Goal: Task Accomplishment & Management: Use online tool/utility

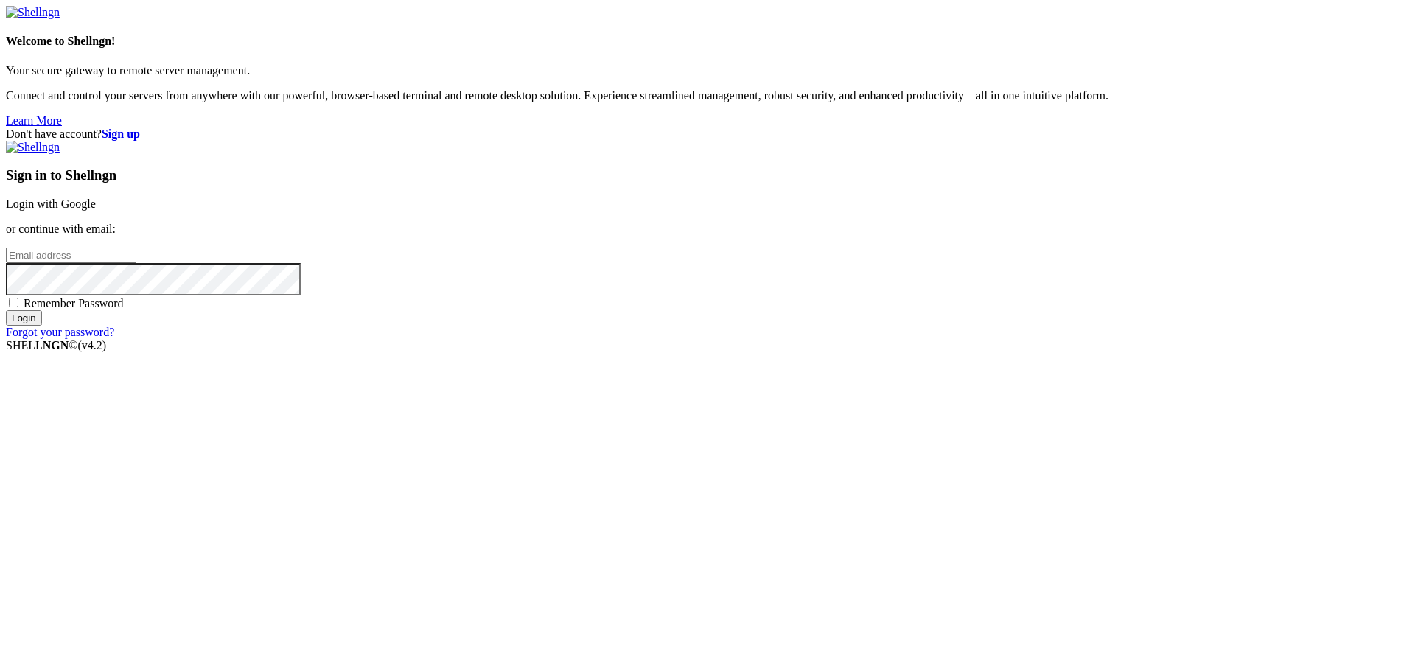
click at [96, 210] on link "Login with Google" at bounding box center [51, 204] width 90 height 13
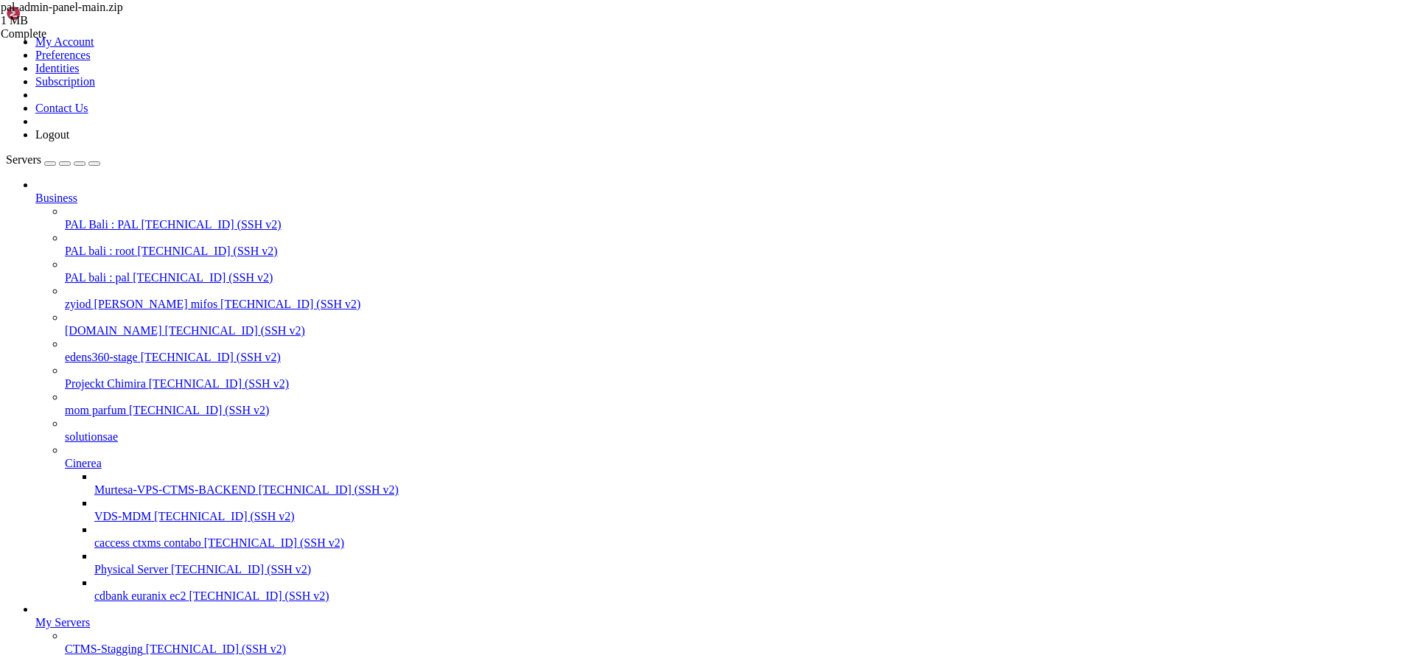
scroll to position [288, 0]
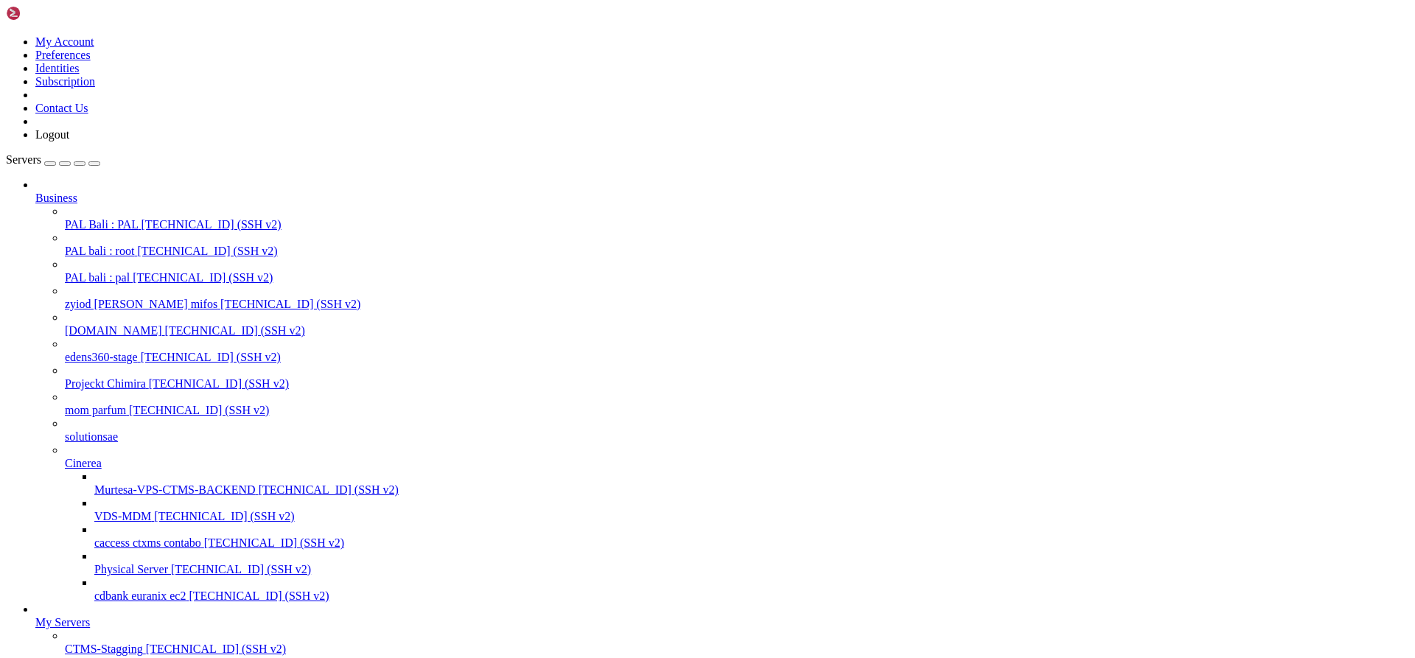
type input "/root"
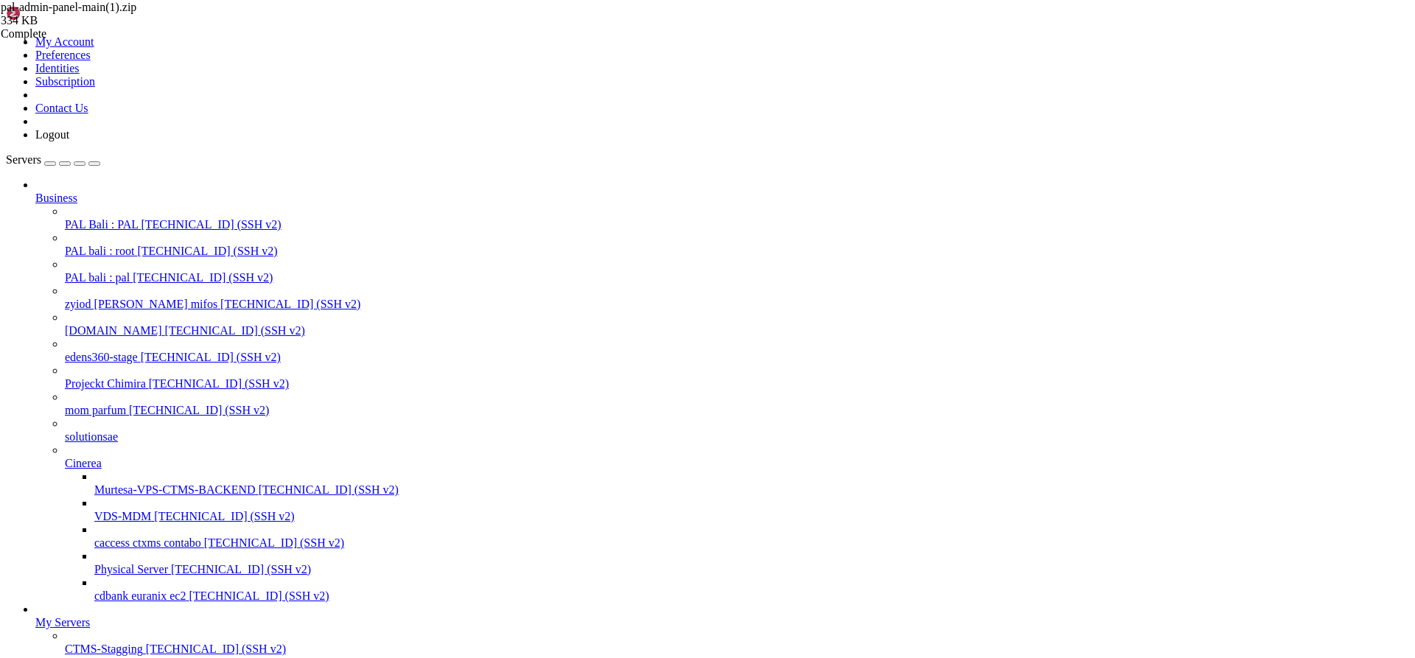
scroll to position [1250, 0]
drag, startPoint x: 94, startPoint y: 1499, endPoint x: 720, endPoint y: 1564, distance: 629.2
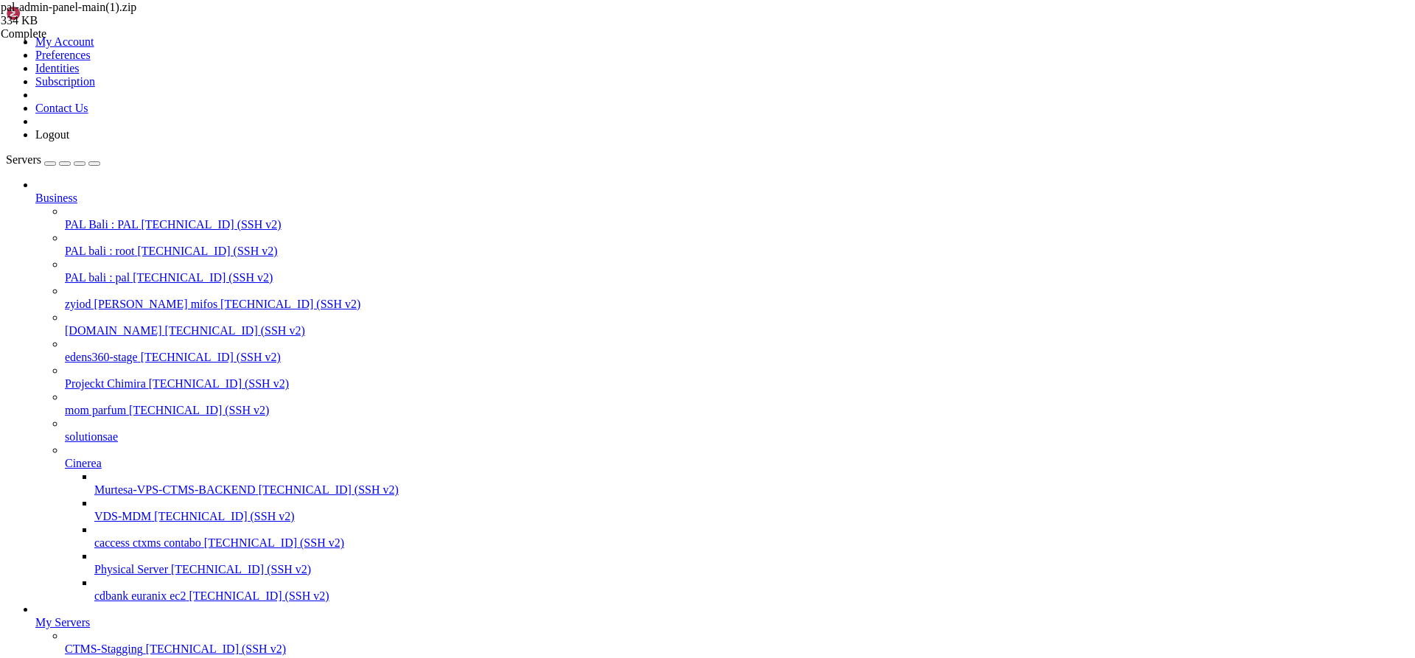
drag, startPoint x: 109, startPoint y: 1617, endPoint x: 13, endPoint y: 1457, distance: 187.5
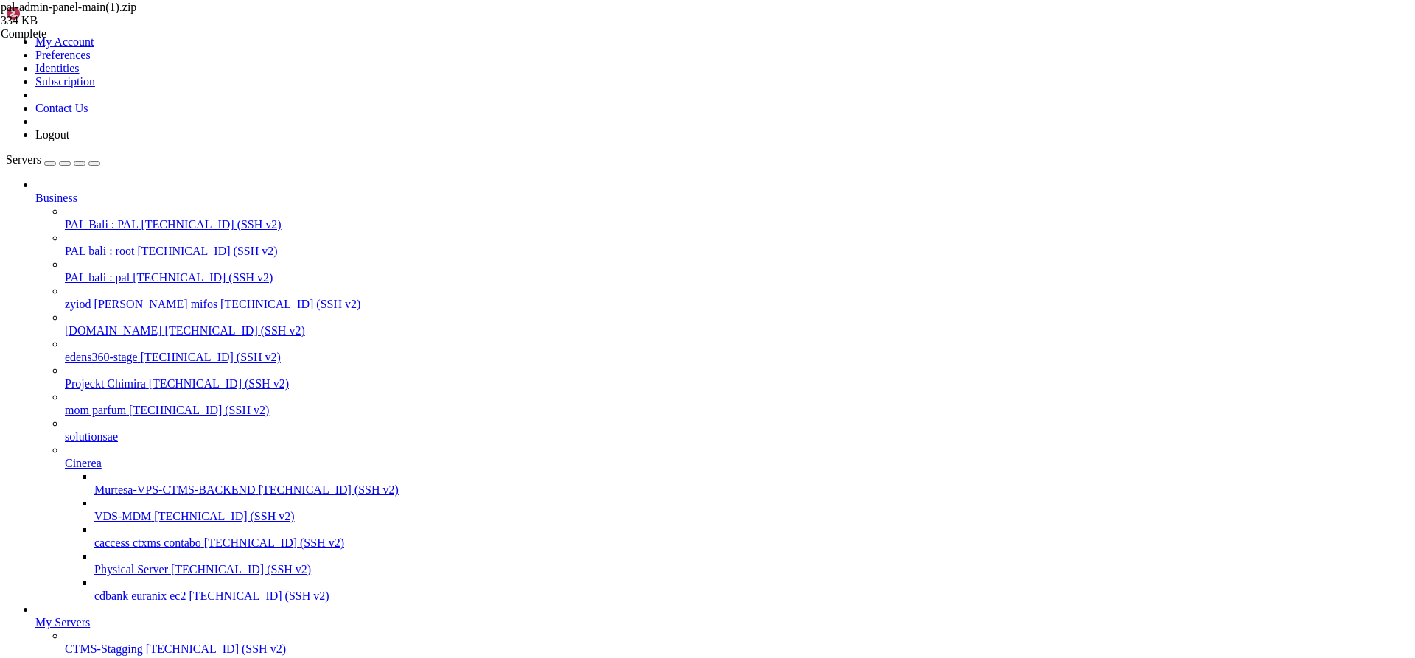
drag, startPoint x: 595, startPoint y: 1621, endPoint x: 14, endPoint y: 1568, distance: 583.3
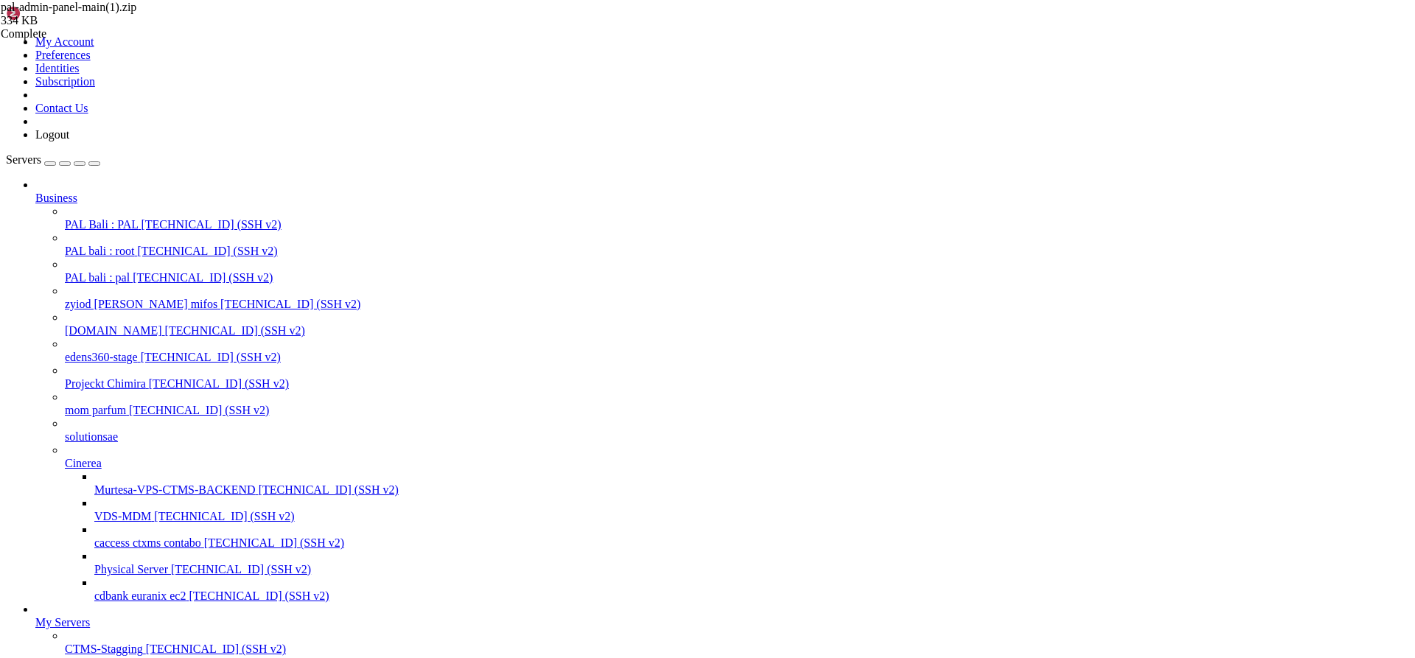
drag, startPoint x: 750, startPoint y: 1628, endPoint x: 13, endPoint y: 1605, distance: 738.2
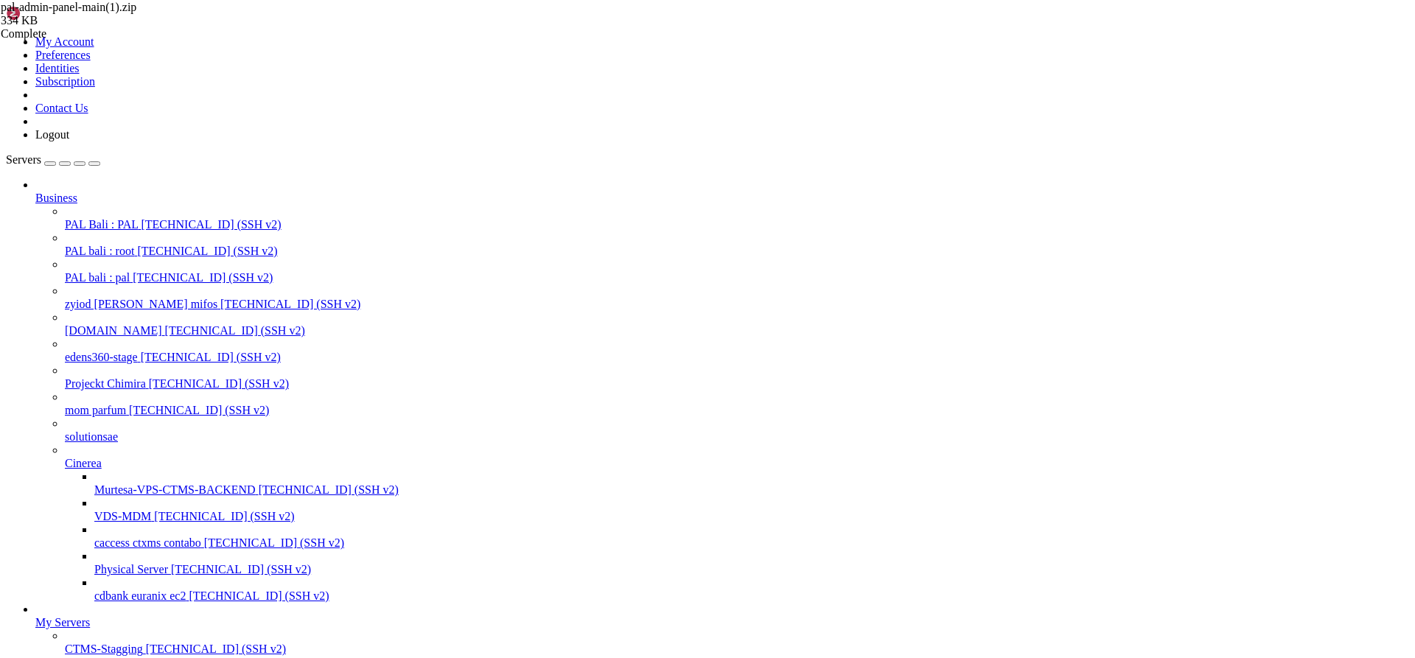
drag, startPoint x: 57, startPoint y: 2278, endPoint x: 416, endPoint y: 2283, distance: 359.7
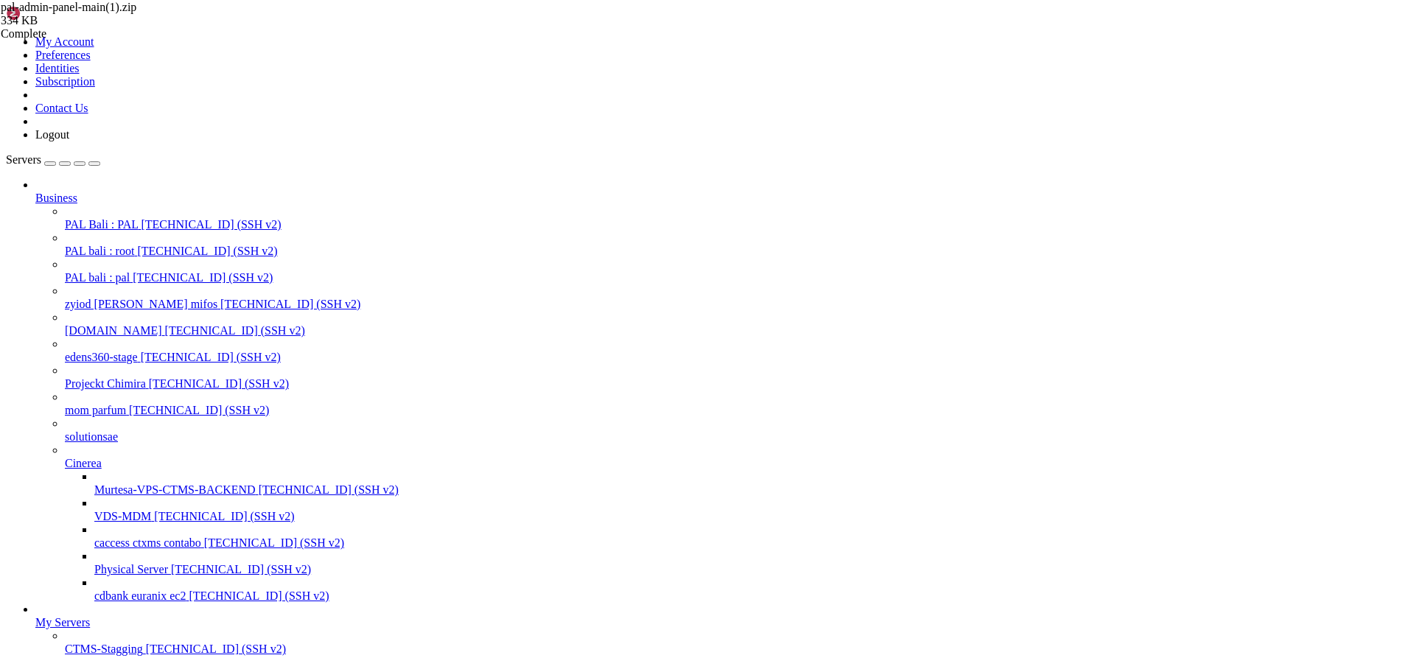
scroll to position [4487, 0]
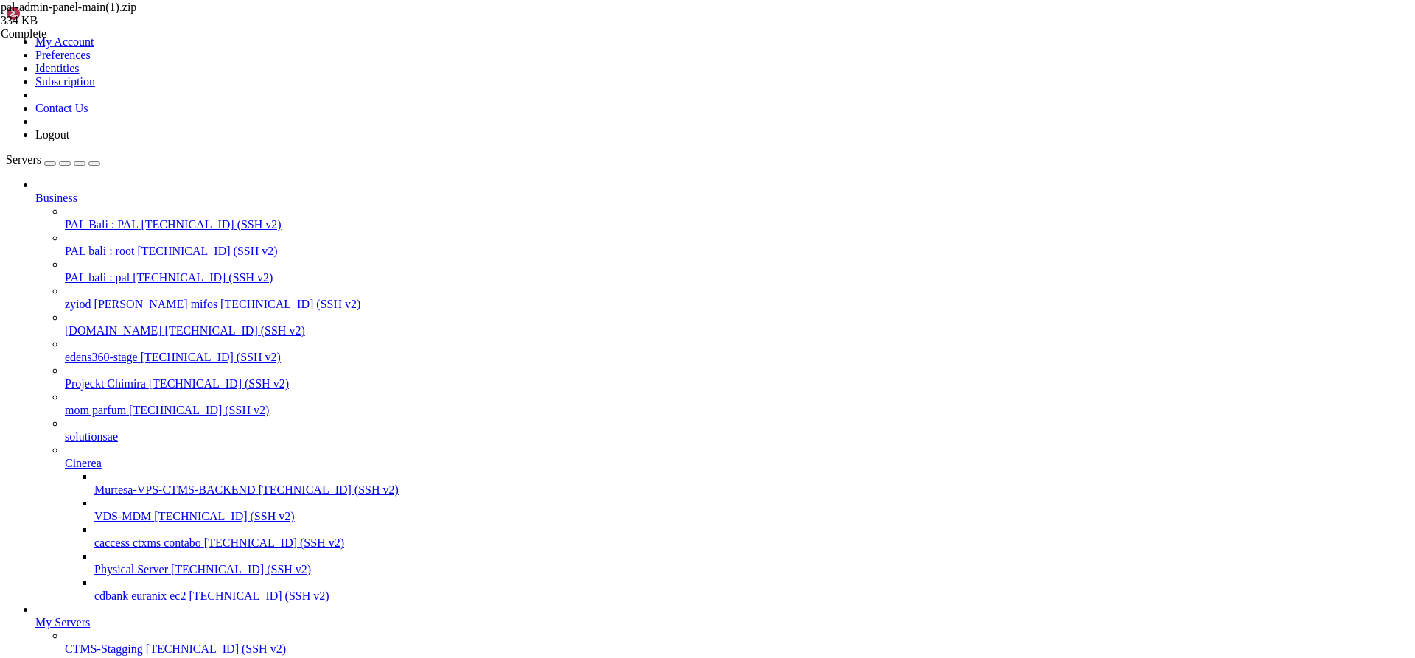
drag, startPoint x: 565, startPoint y: 2463, endPoint x: 697, endPoint y: 2472, distance: 133.0
copy x-row "[DOMAIN_NAME]"
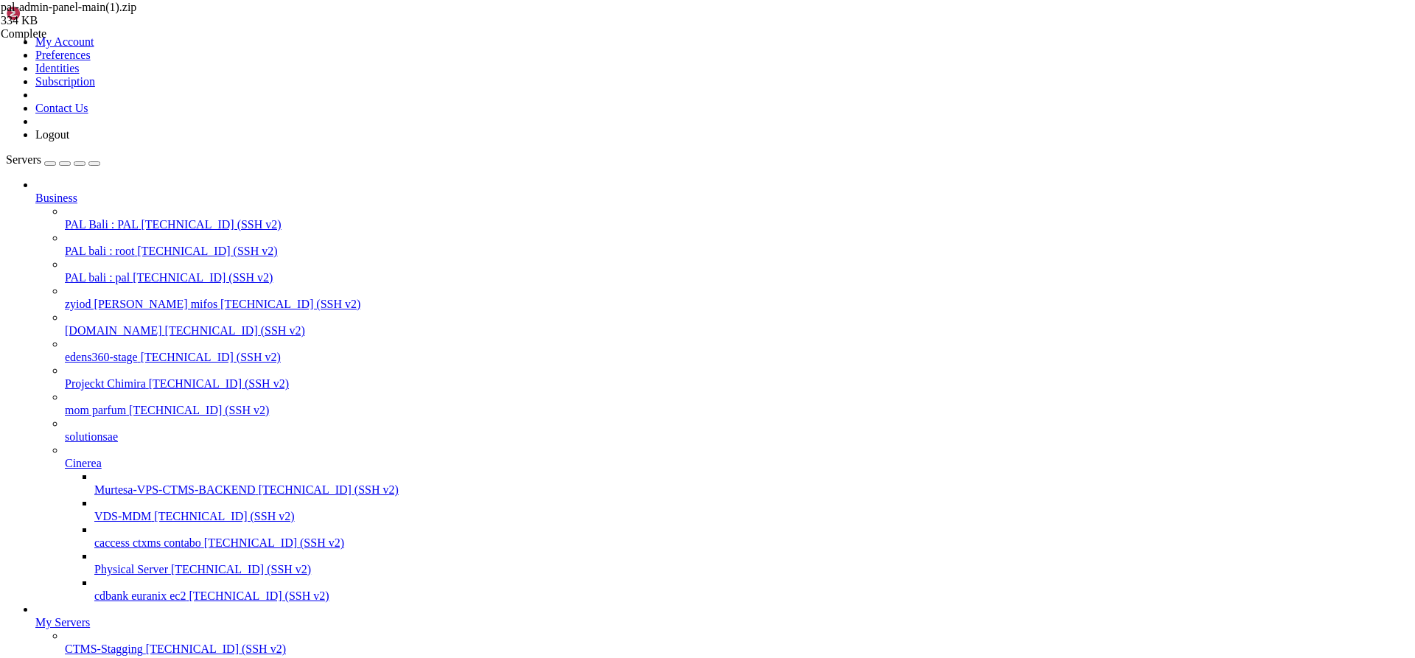
scroll to position [4279, 0]
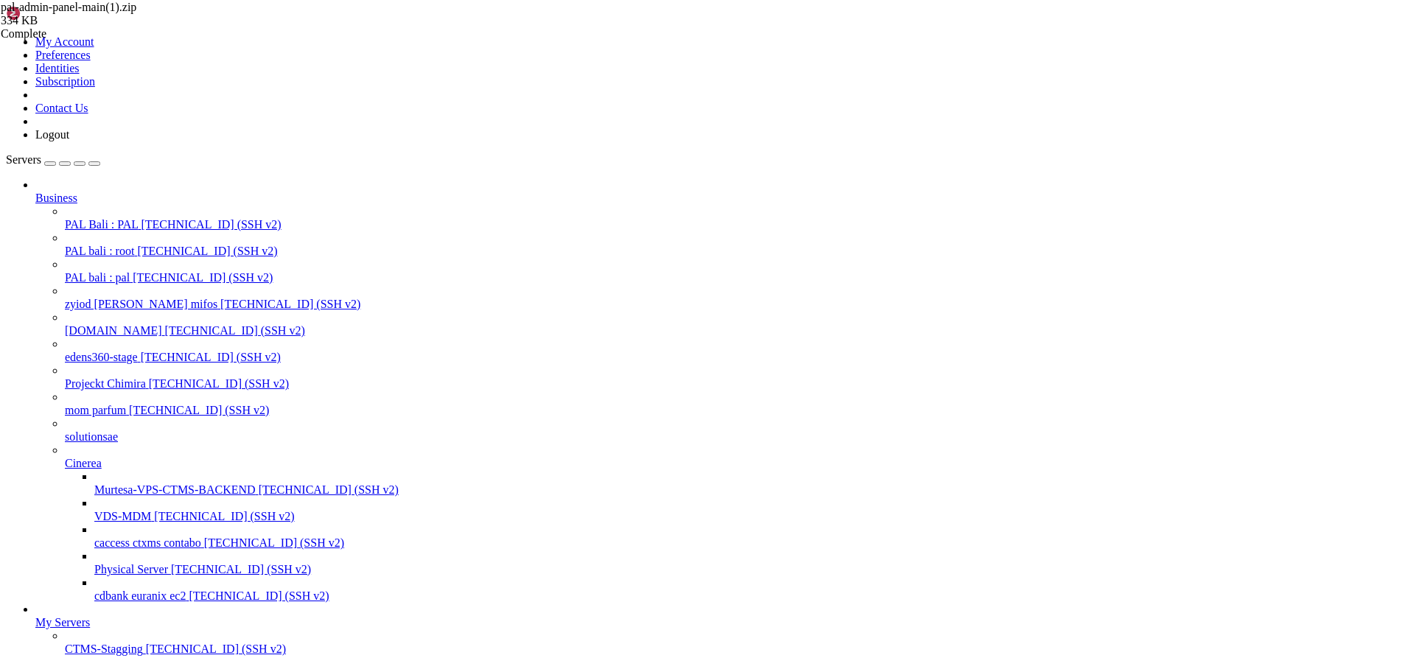
scroll to position [5284, 0]
drag, startPoint x: 33, startPoint y: 2452, endPoint x: 13, endPoint y: 2270, distance: 183.9
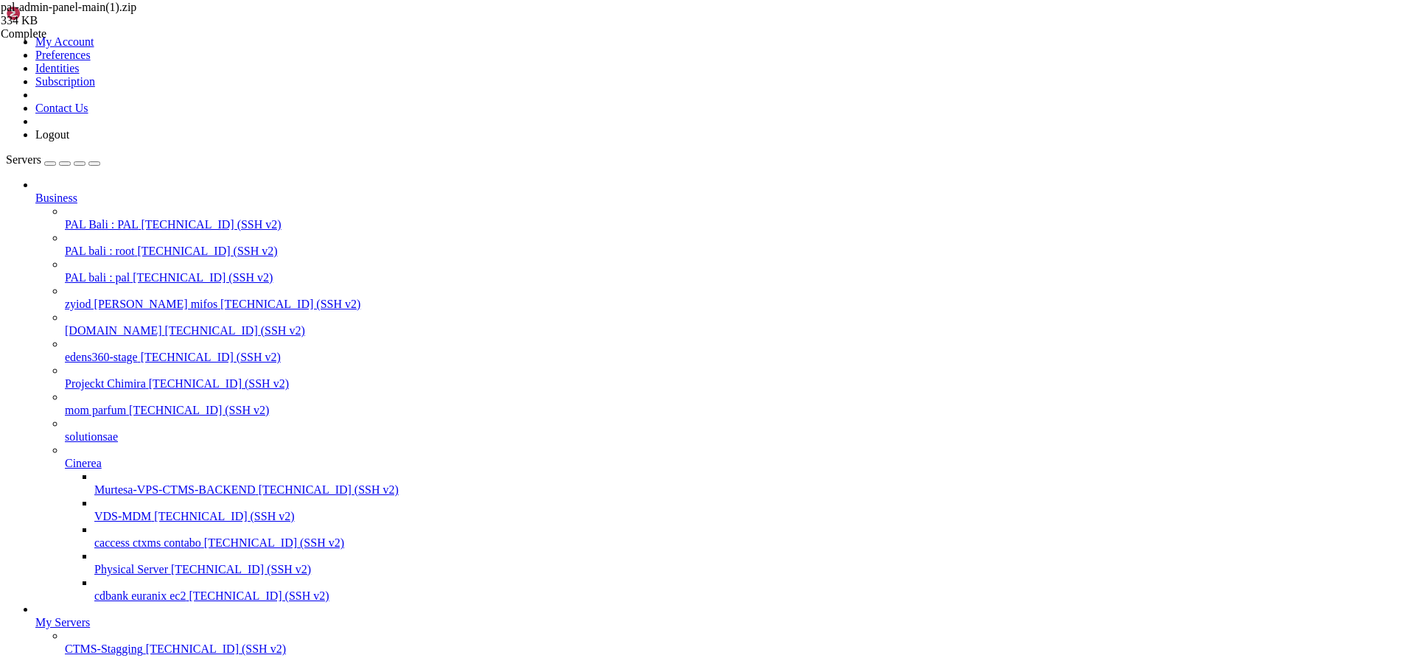
scroll to position [5786, 0]
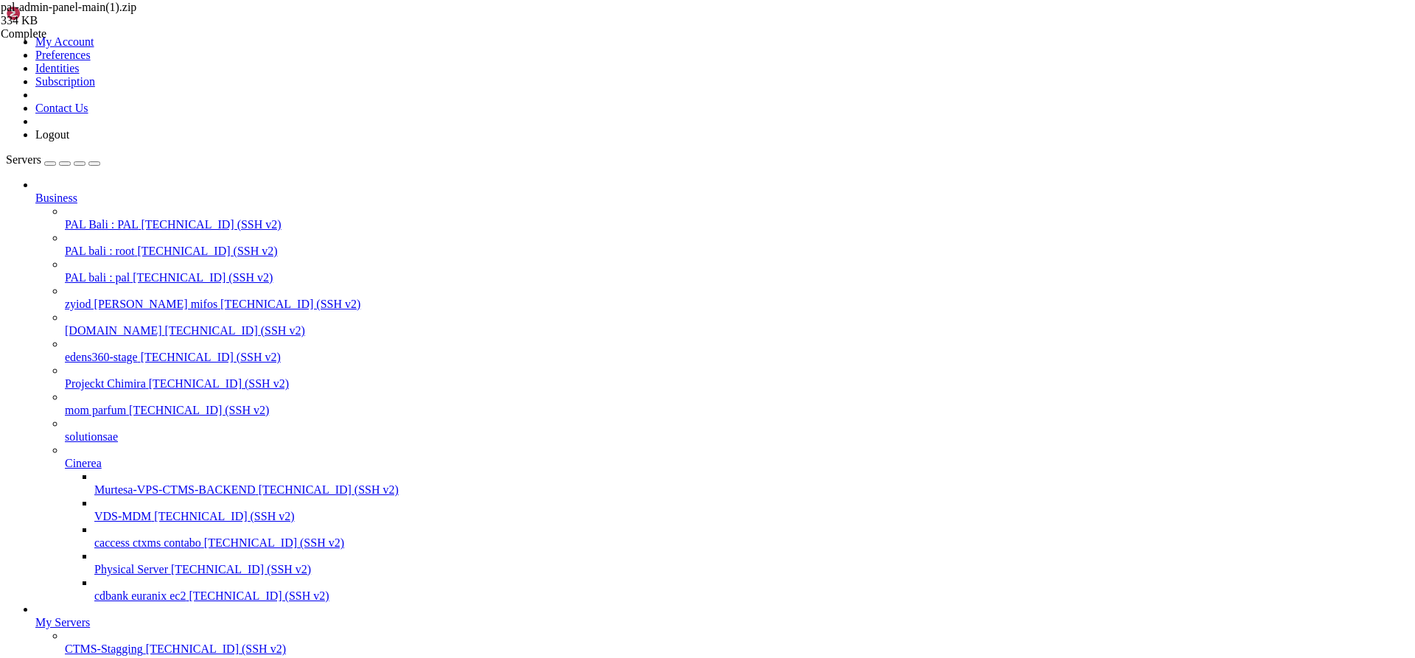
drag, startPoint x: 525, startPoint y: 2427, endPoint x: 654, endPoint y: 2428, distance: 129.0
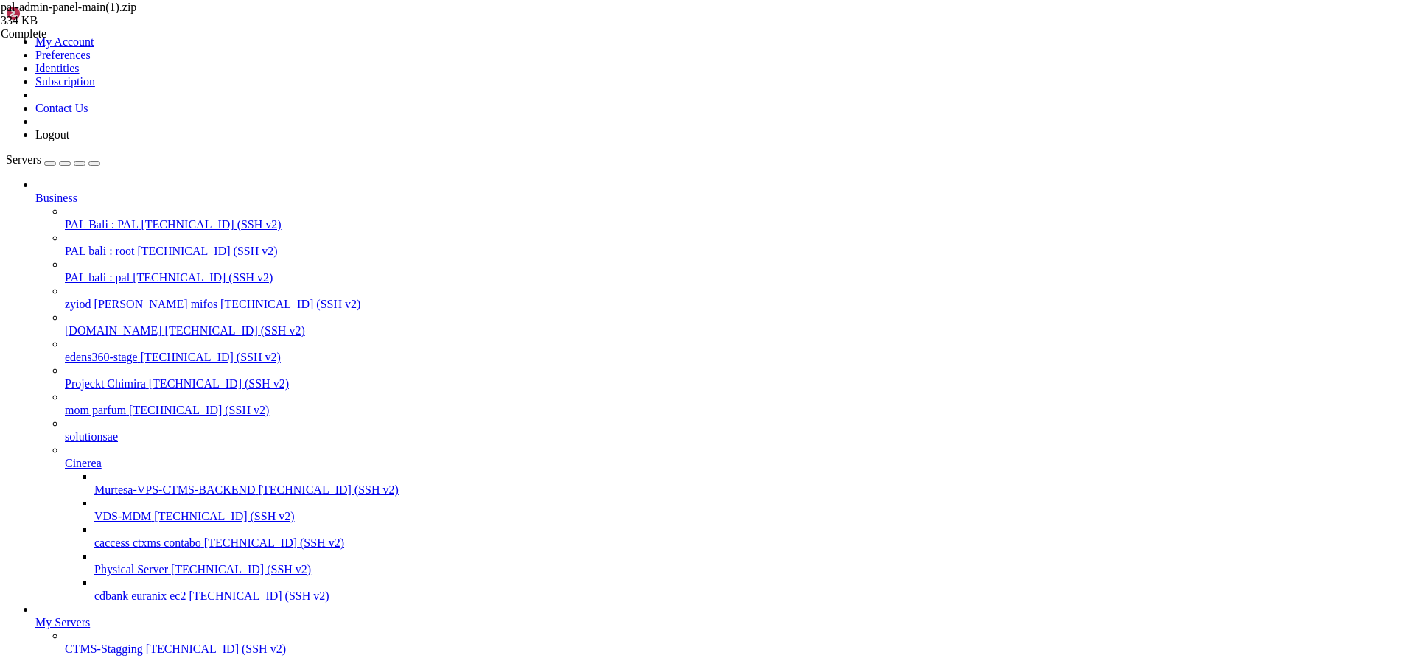
drag, startPoint x: 731, startPoint y: 2446, endPoint x: 609, endPoint y: 2447, distance: 122.4
